Goal: Navigation & Orientation: Find specific page/section

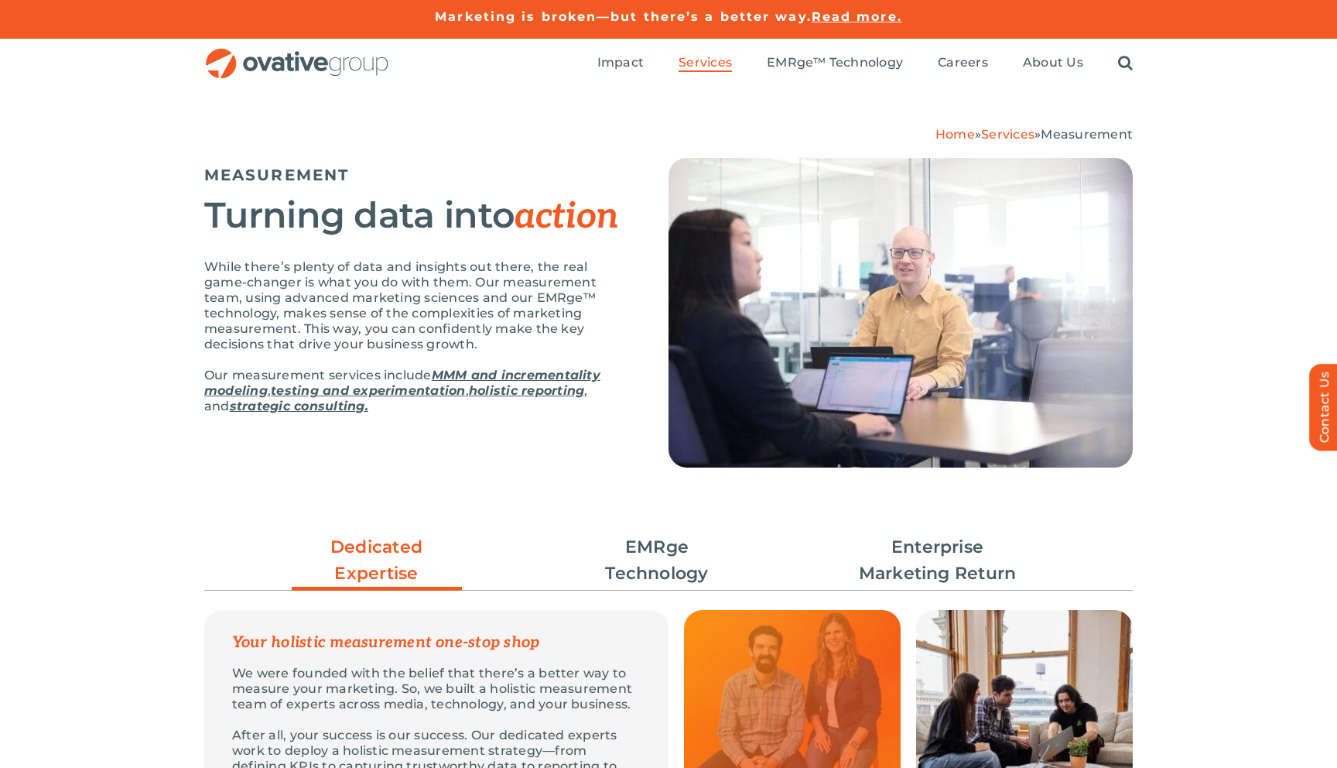
click at [925, 63] on ul "Impact Expert Insights Case Studies Awards & Press Services Media Measurement C…" at bounding box center [864, 64] width 535 height 50
click at [969, 44] on ul "Impact Expert Insights Case Studies Awards & Press Services Media Measurement C…" at bounding box center [864, 64] width 535 height 50
click at [969, 53] on ul "Impact Expert Insights Case Studies Awards & Press Services Media Measurement C…" at bounding box center [864, 64] width 535 height 50
click at [969, 56] on span "Careers" at bounding box center [963, 62] width 50 height 15
